Goal: Check status: Check status

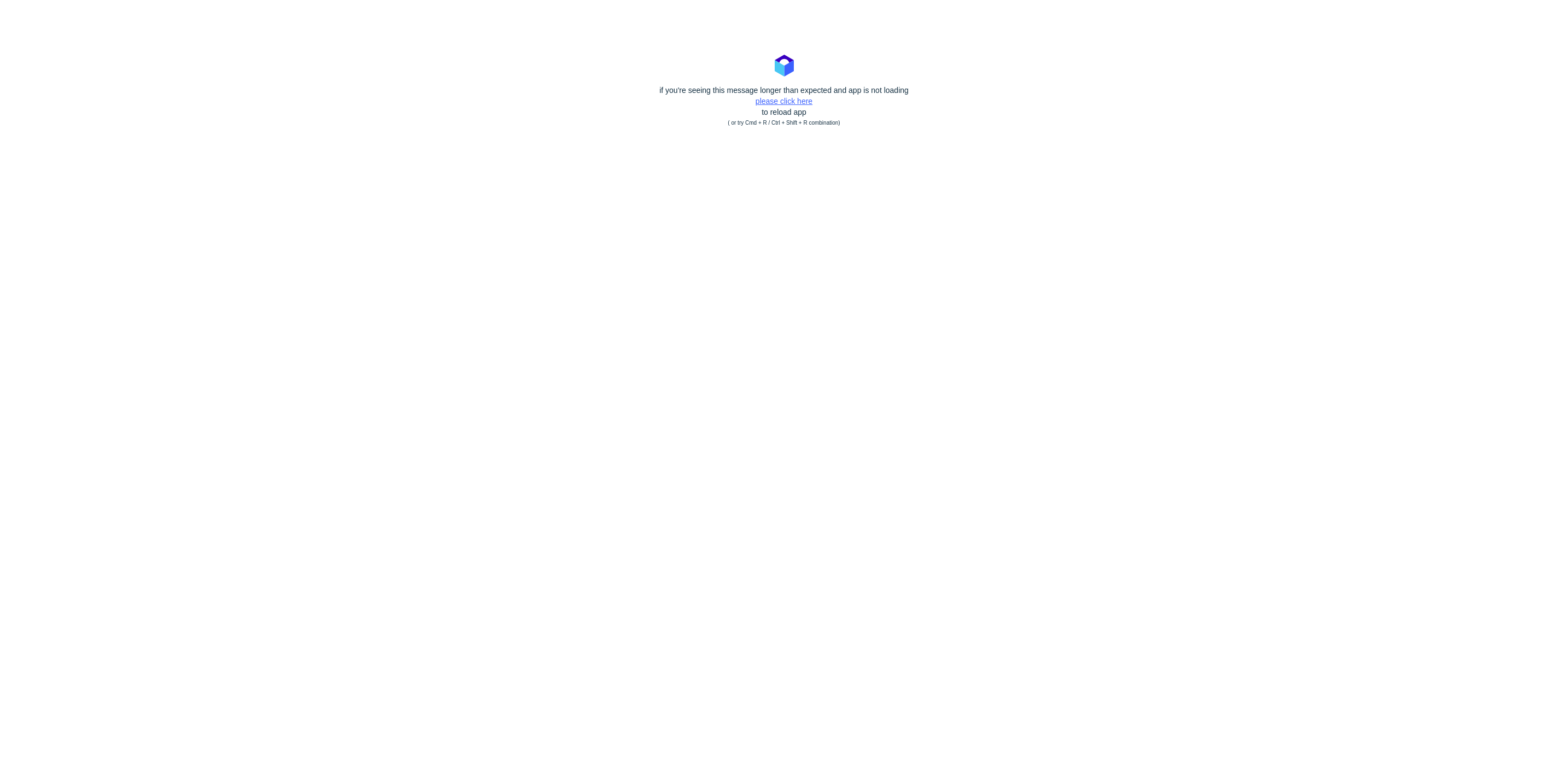
click at [789, 102] on link "please click here" at bounding box center [784, 102] width 57 height 9
click at [780, 99] on link "please click here" at bounding box center [784, 102] width 57 height 9
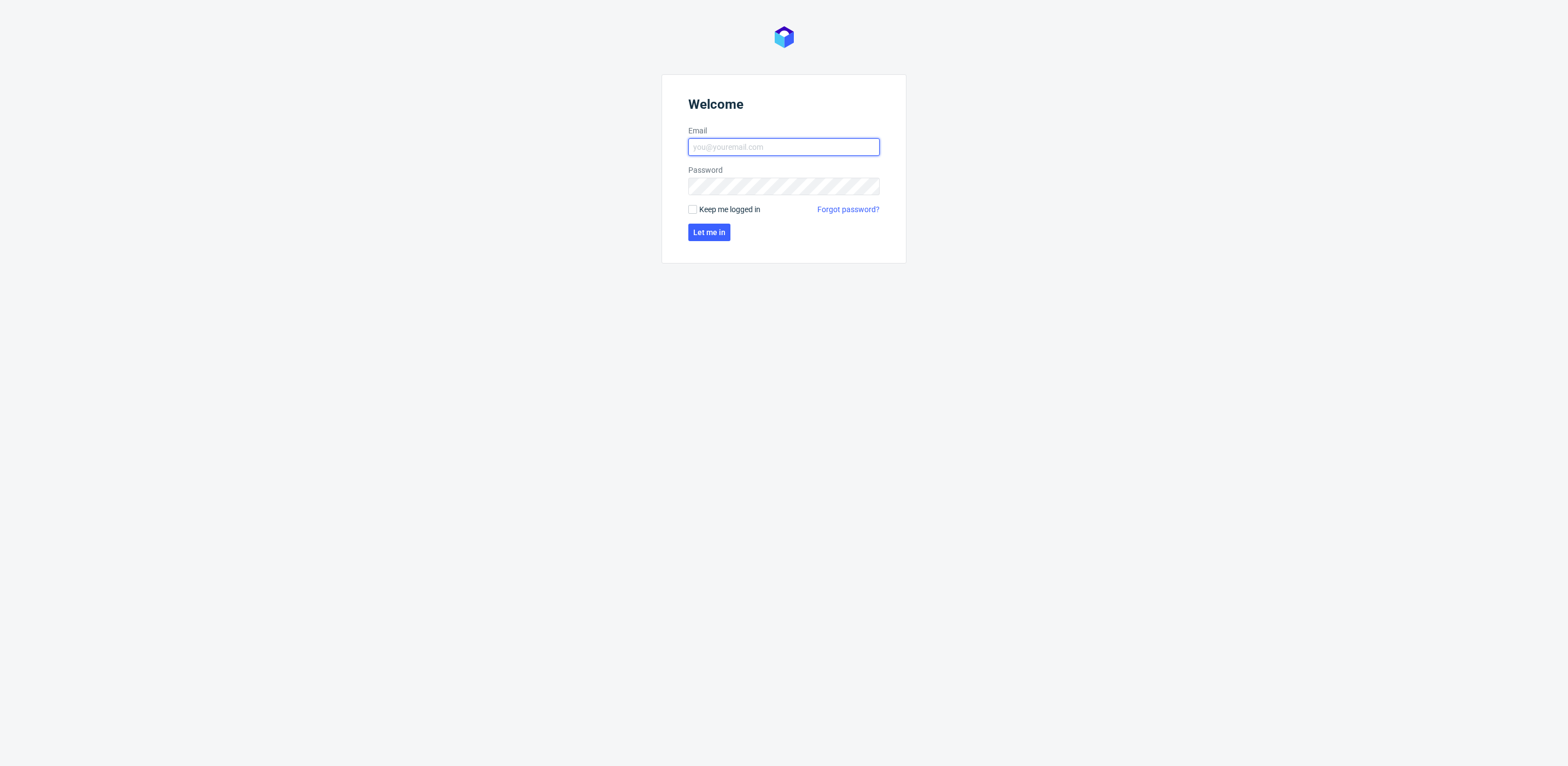
click at [745, 147] on input "Email" at bounding box center [784, 147] width 192 height 17
type input "[PERSON_NAME][EMAIL_ADDRESS][PERSON_NAME][DOMAIN_NAME]"
click button "Let me in" at bounding box center [709, 232] width 42 height 17
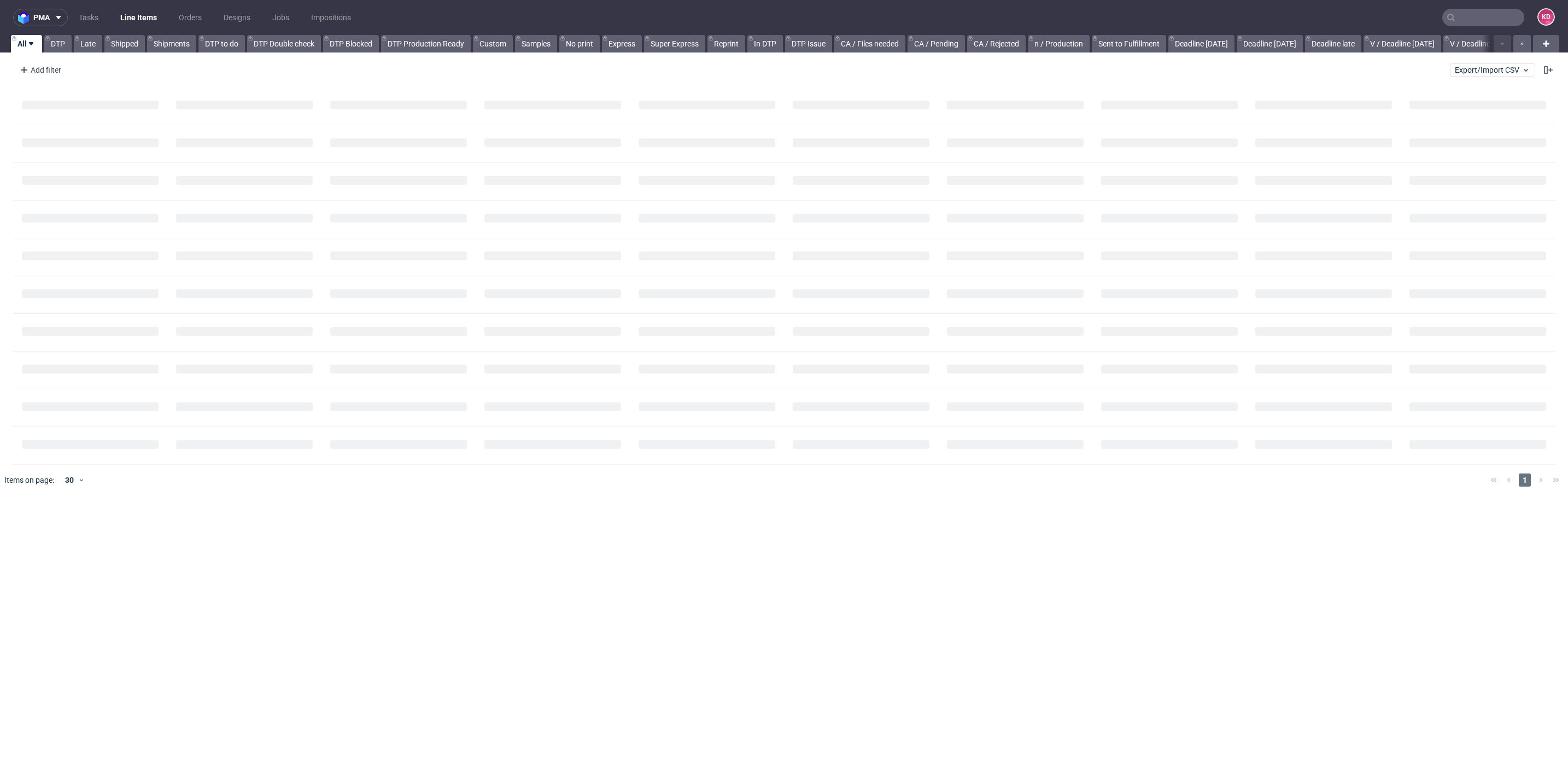
click at [1488, 15] on input "text" at bounding box center [1484, 17] width 82 height 17
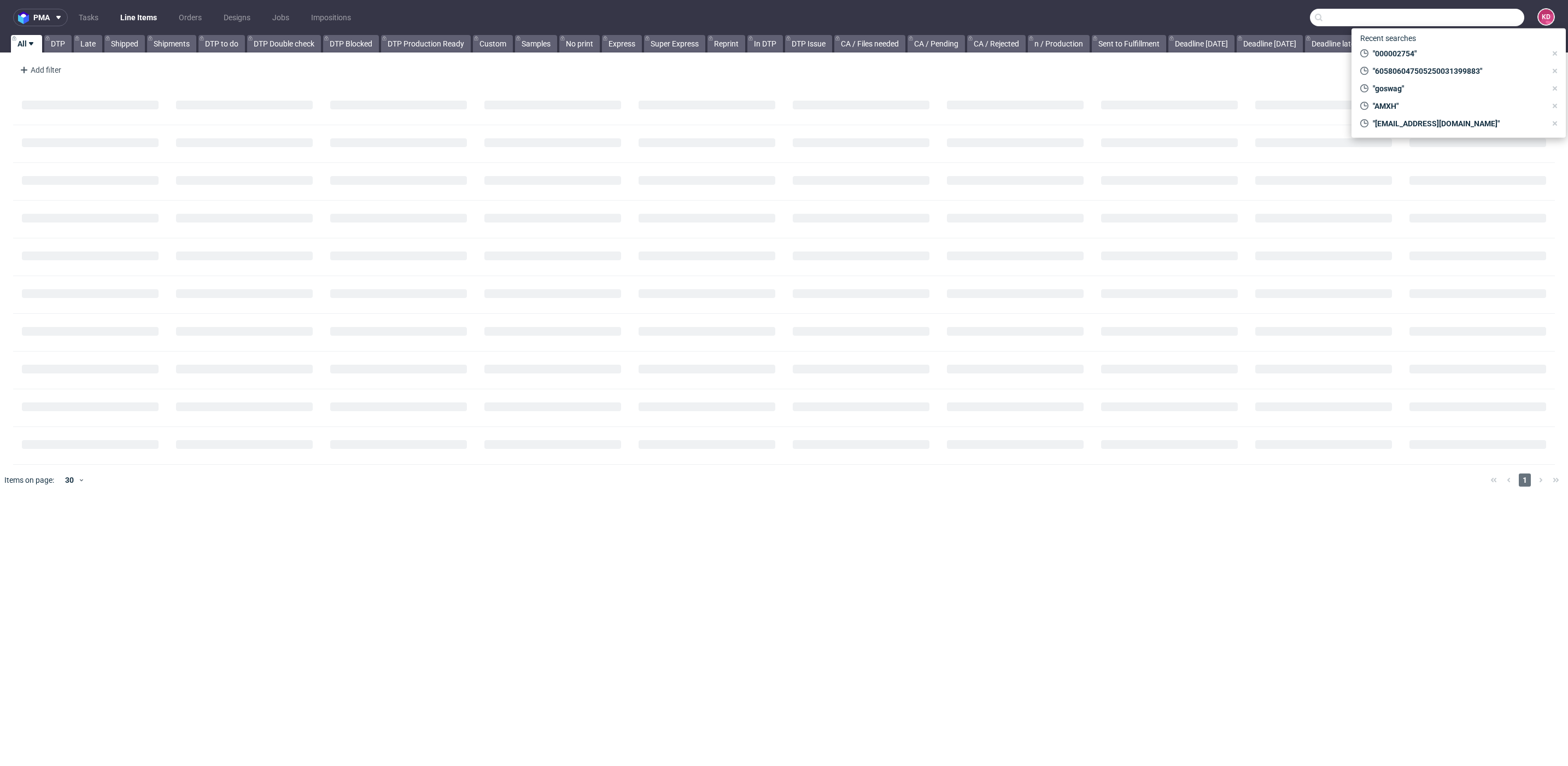
paste input "[EMAIL_ADDRESS][DOMAIN_NAME]"
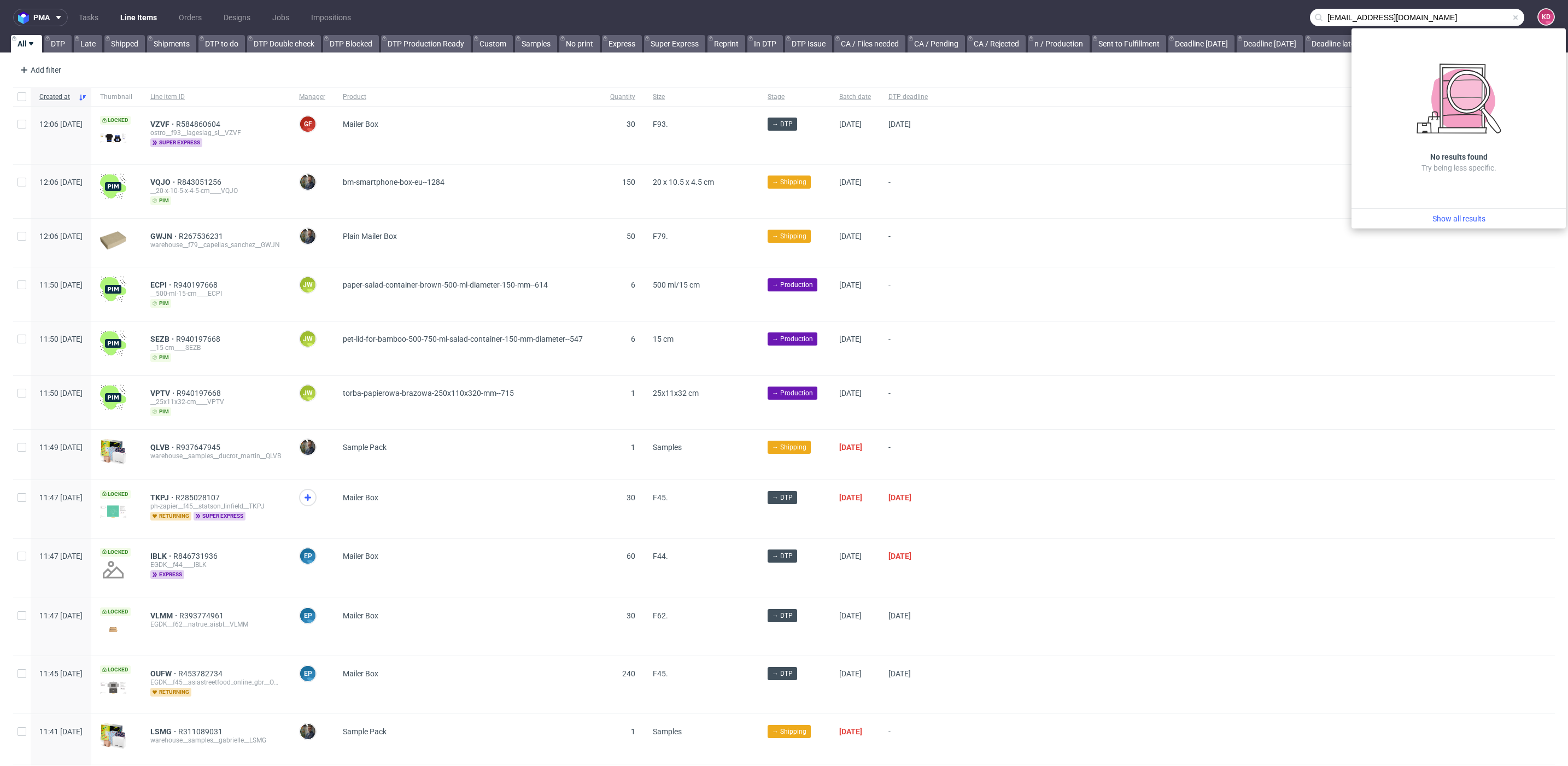
drag, startPoint x: 1414, startPoint y: 19, endPoint x: 1287, endPoint y: 17, distance: 127.0
click at [1288, 17] on nav "pma Tasks Line Items Orders Designs Jobs Impositions [EMAIL_ADDRESS][DOMAIN_NAM…" at bounding box center [784, 17] width 1568 height 35
paste input "R176700100"
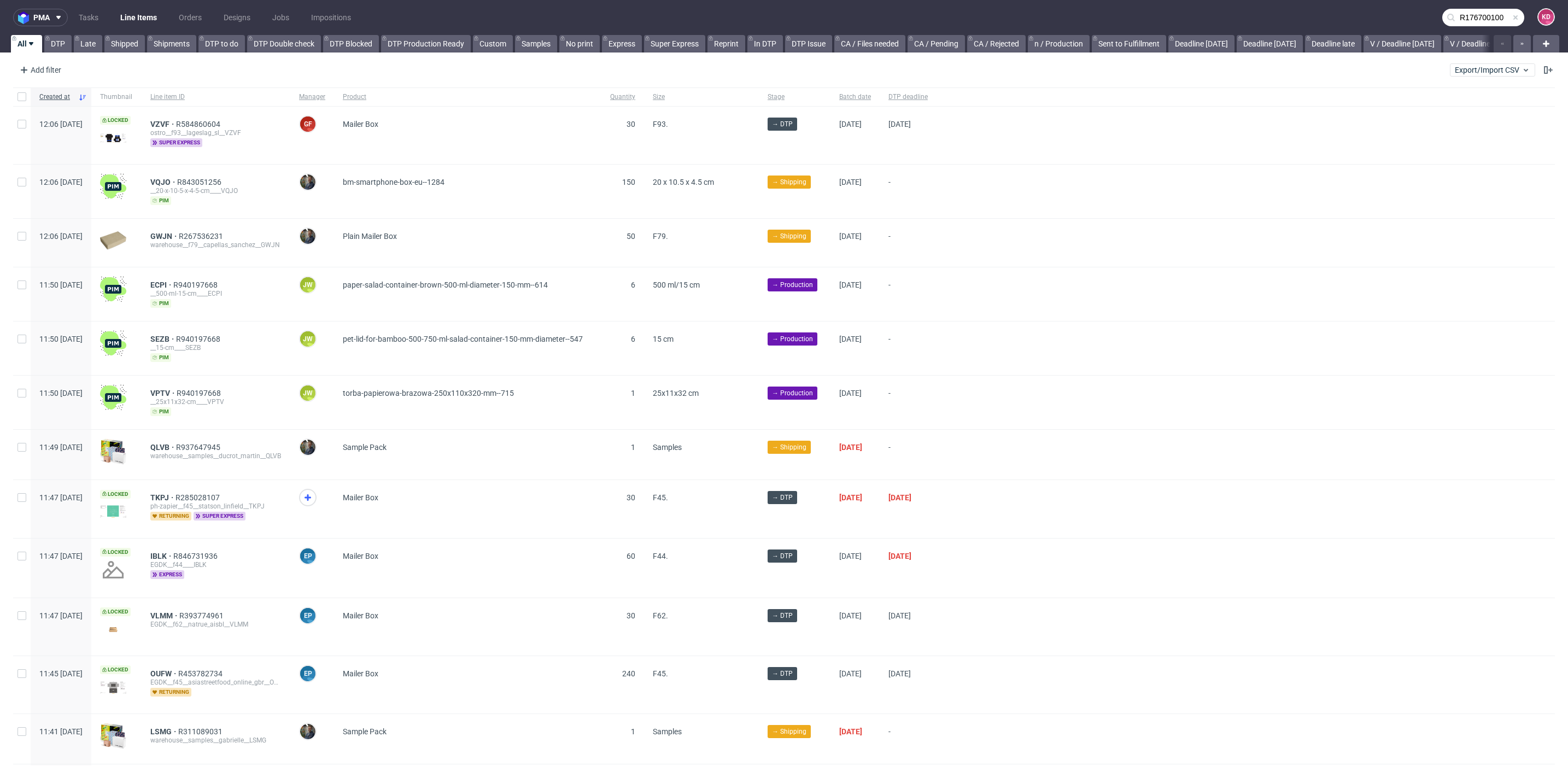
type input "R176700100"
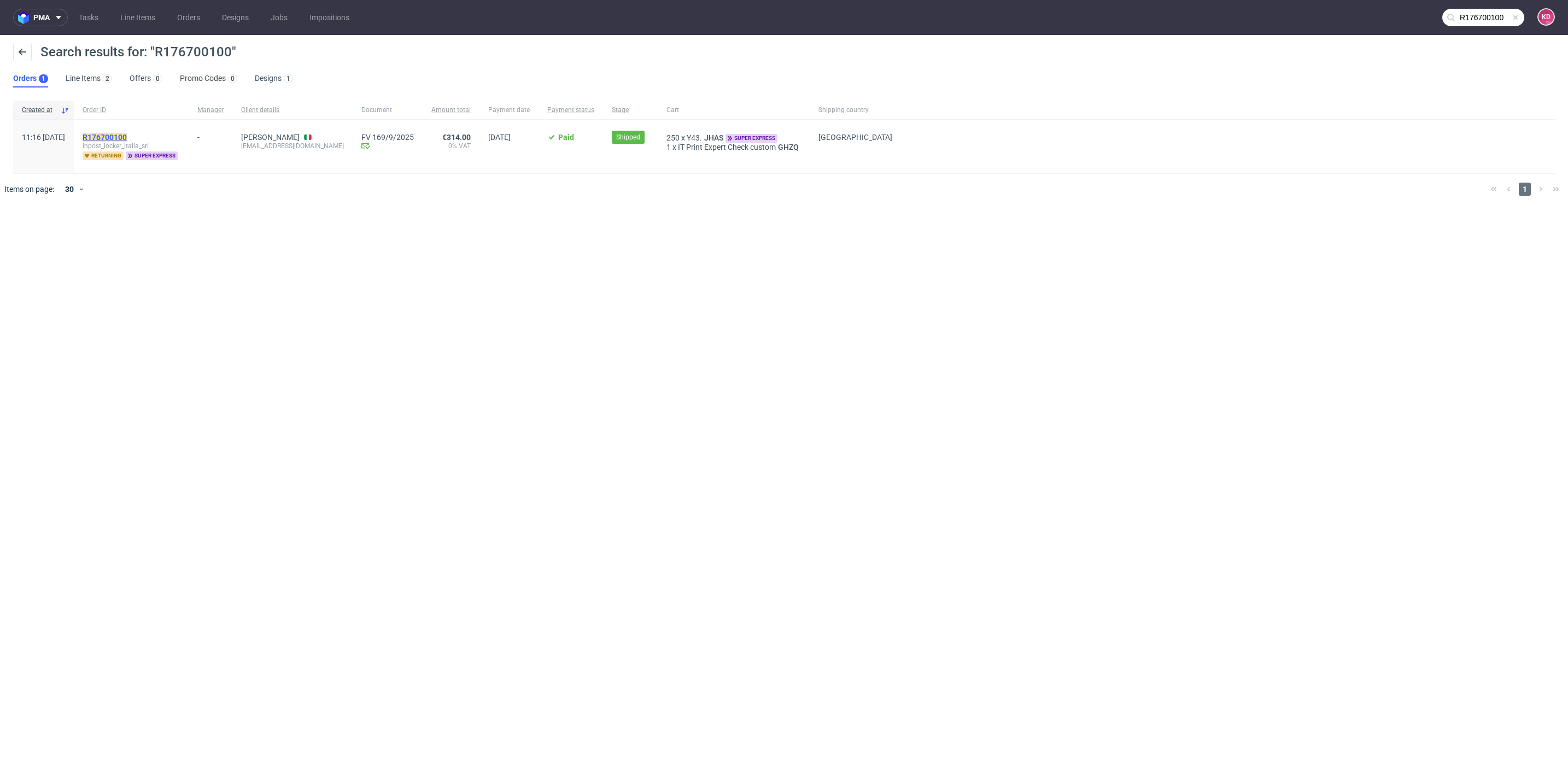
click at [127, 134] on mark "R176700100" at bounding box center [104, 138] width 44 height 9
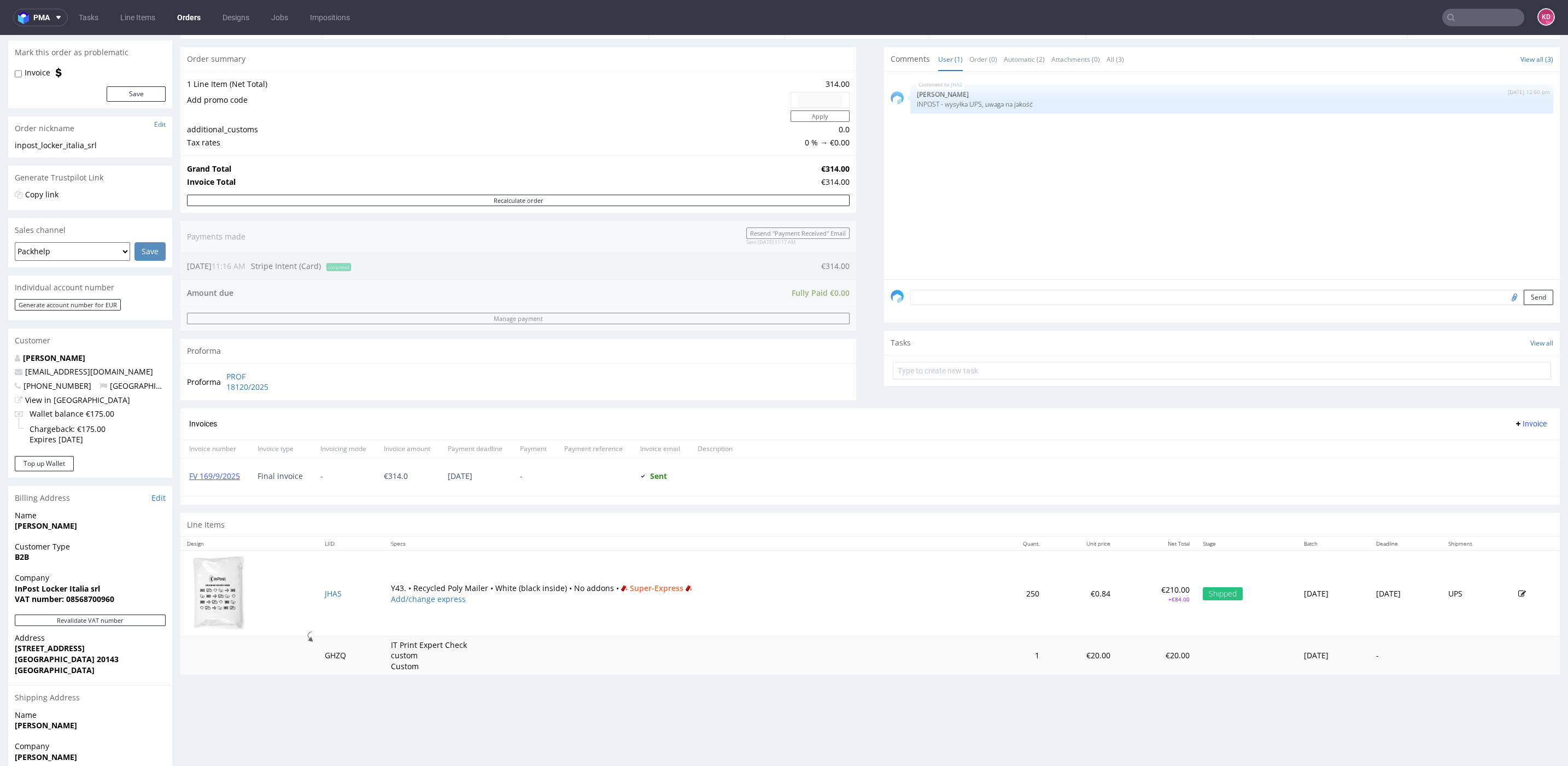
scroll to position [91, 0]
